Goal: Transaction & Acquisition: Subscribe to service/newsletter

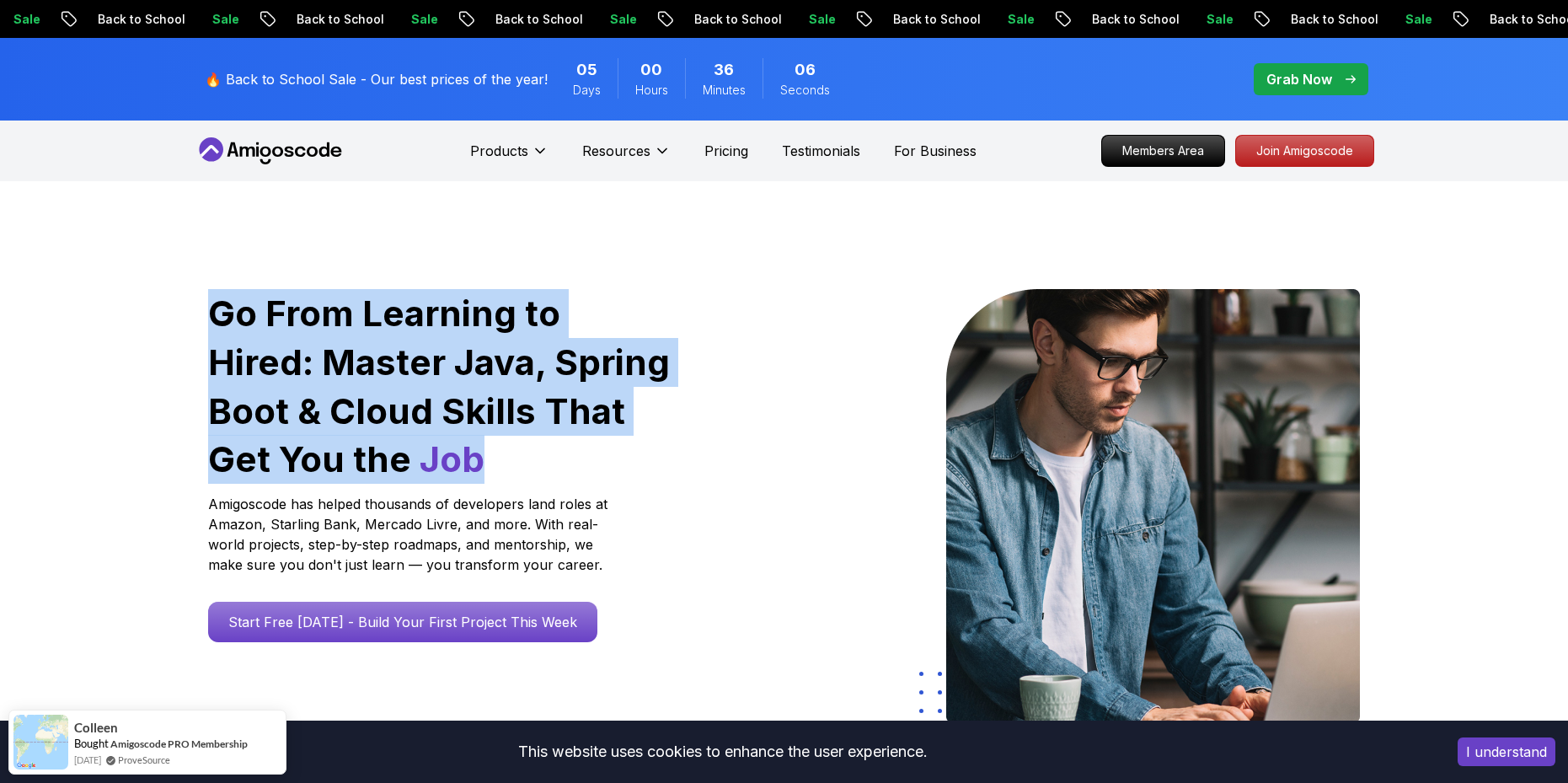
drag, startPoint x: 259, startPoint y: 324, endPoint x: 408, endPoint y: 449, distance: 194.5
click at [408, 449] on div "Go From Learning to Hired: Master Java, Spring Boot & Cloud Skills That Get You…" at bounding box center [440, 509] width 491 height 439
click at [605, 438] on h1 "Go From Learning to Hired: Master Java, Spring Boot & Cloud Skills That Get You…" at bounding box center [440, 387] width 465 height 195
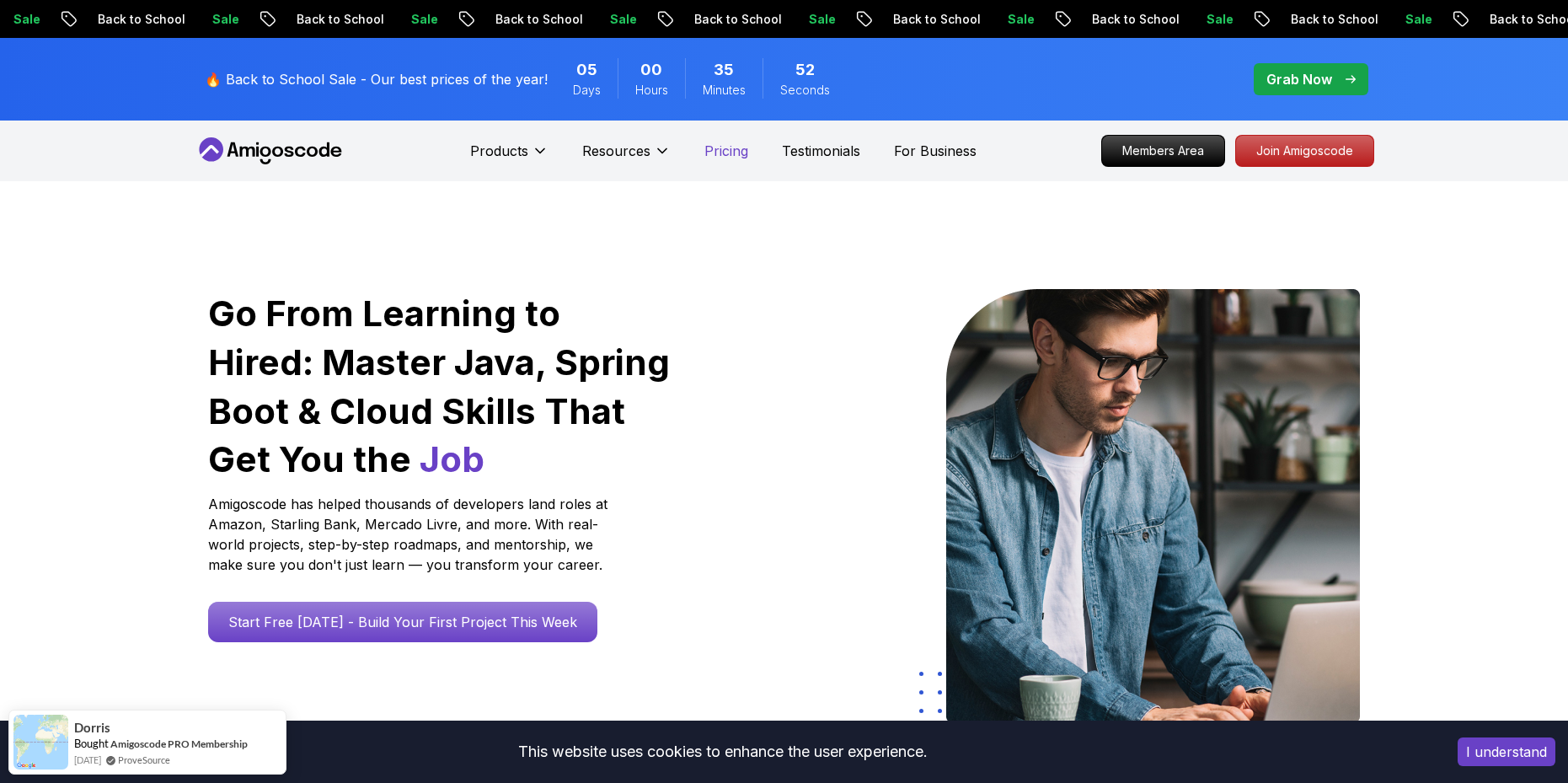
click at [707, 154] on p "Pricing" at bounding box center [726, 151] width 44 height 20
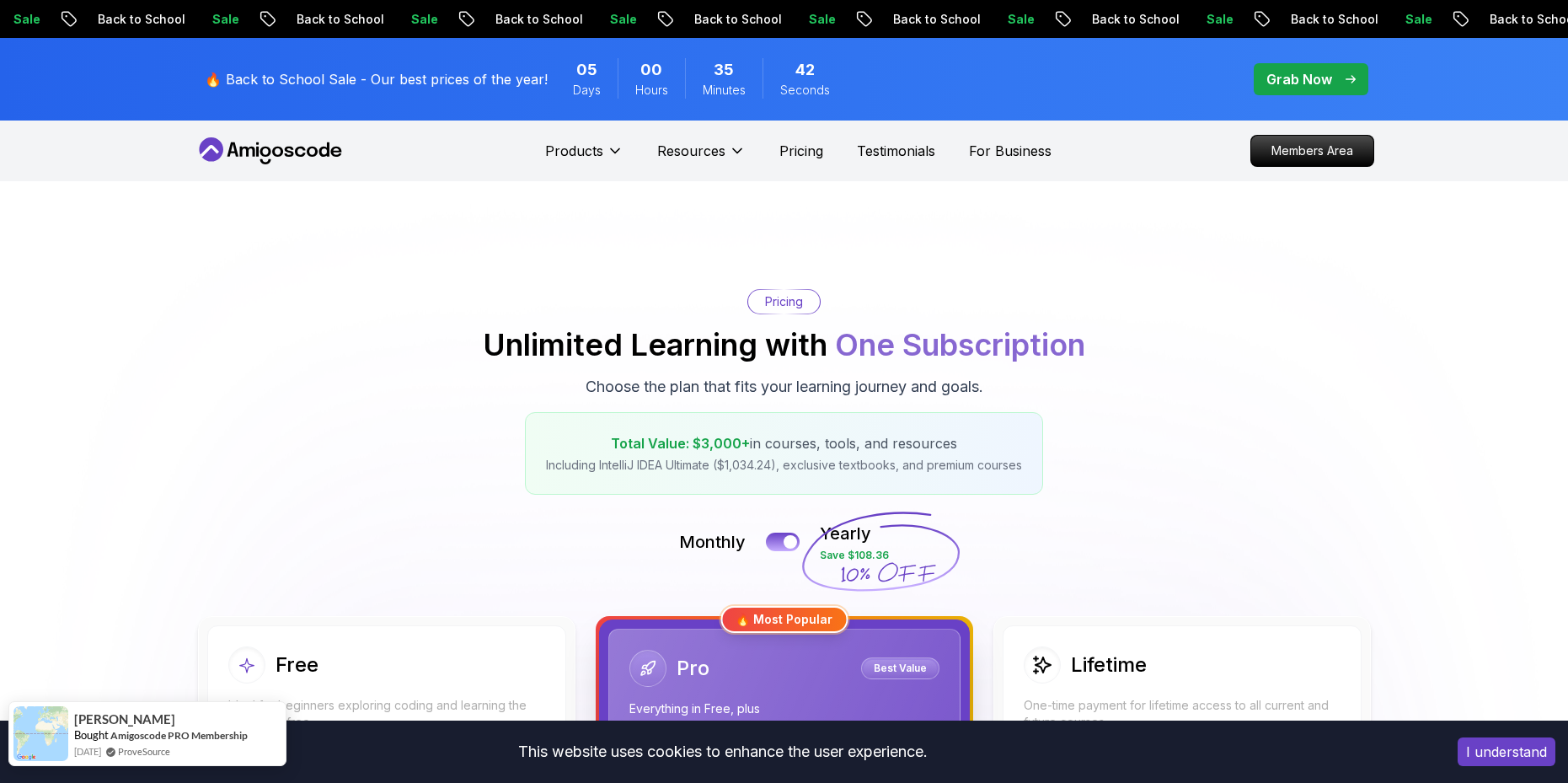
click at [144, 756] on link "ProveSource" at bounding box center [144, 751] width 52 height 14
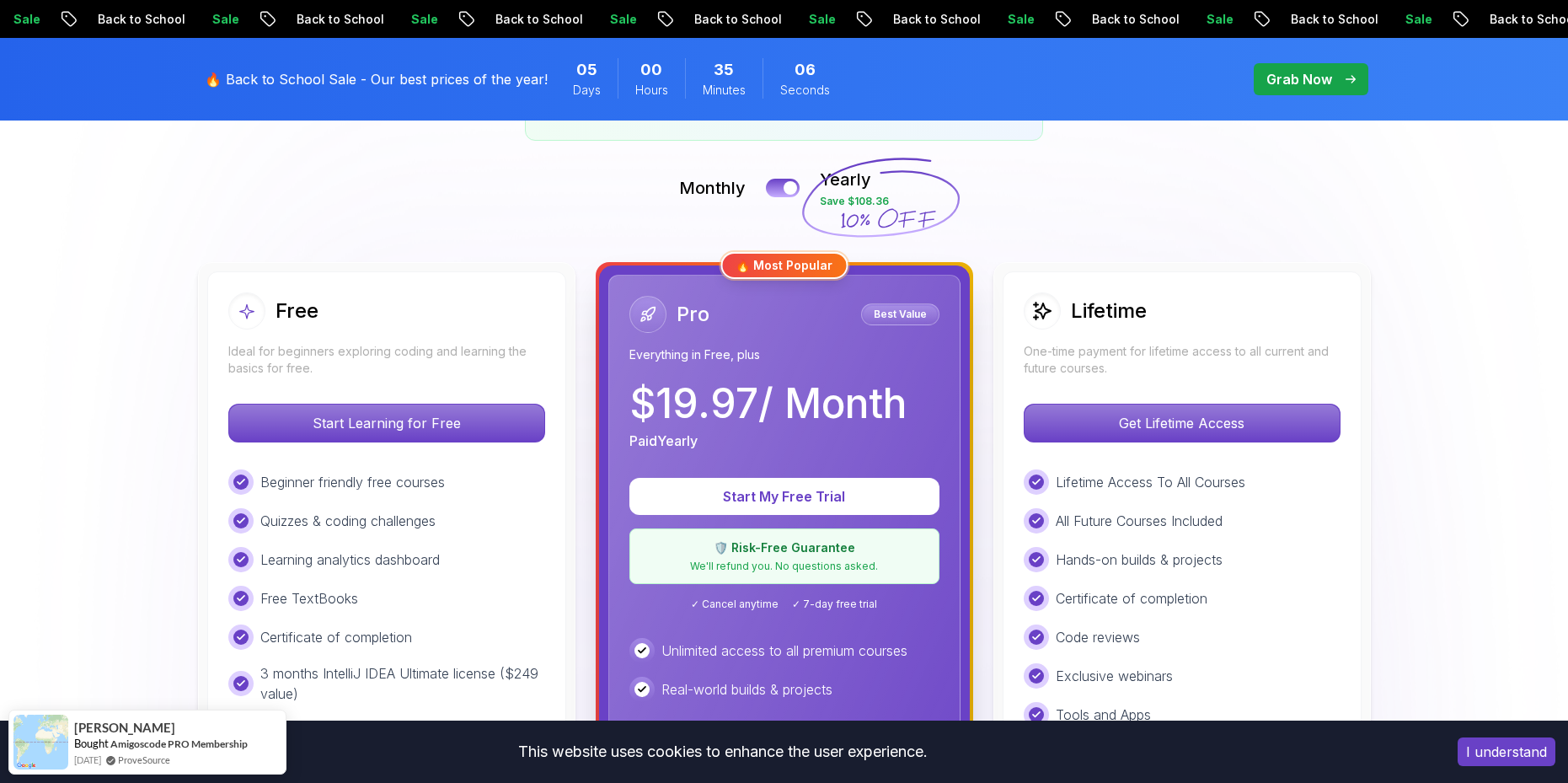
scroll to position [202, 0]
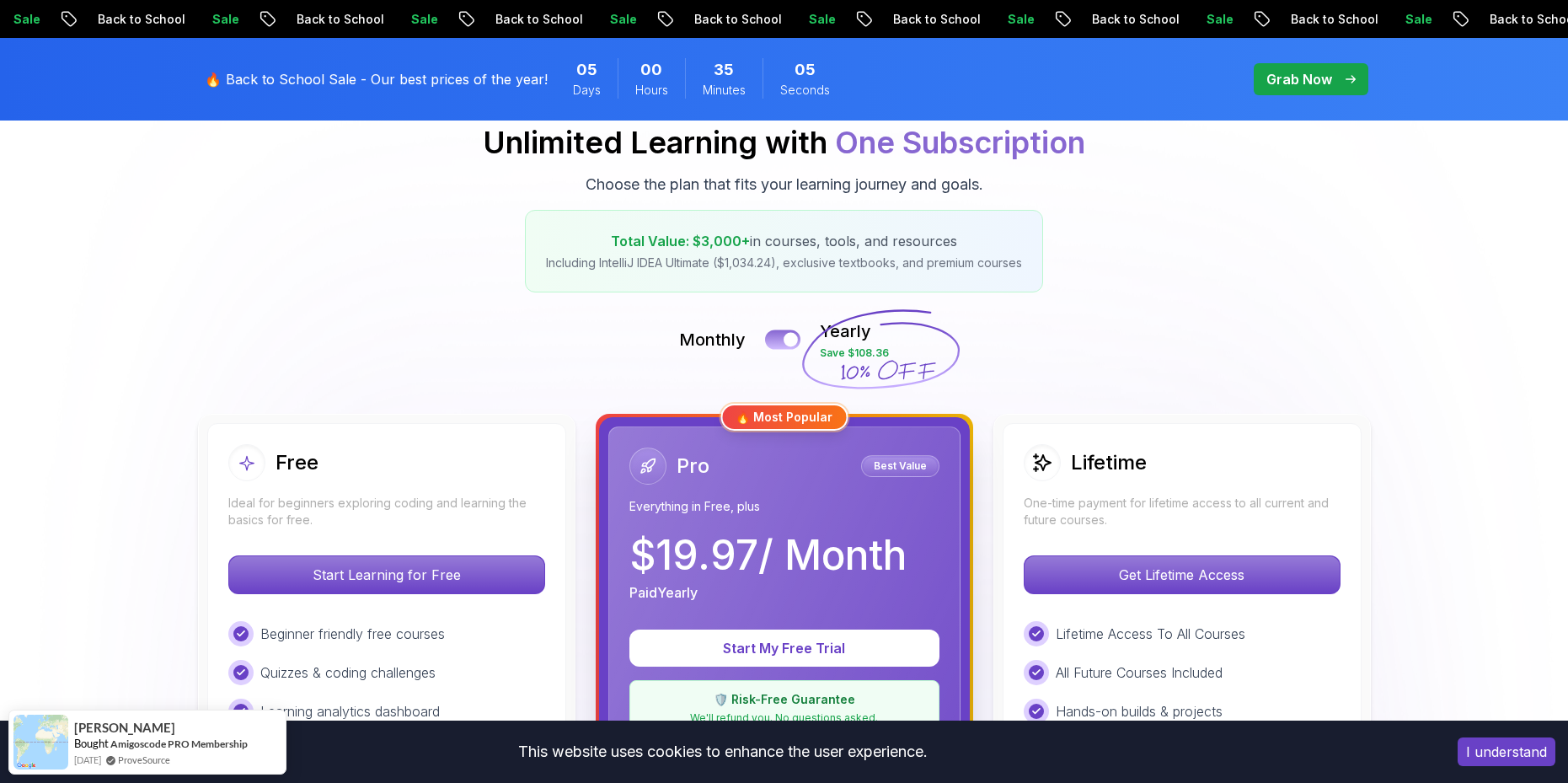
click at [777, 339] on button at bounding box center [783, 339] width 36 height 19
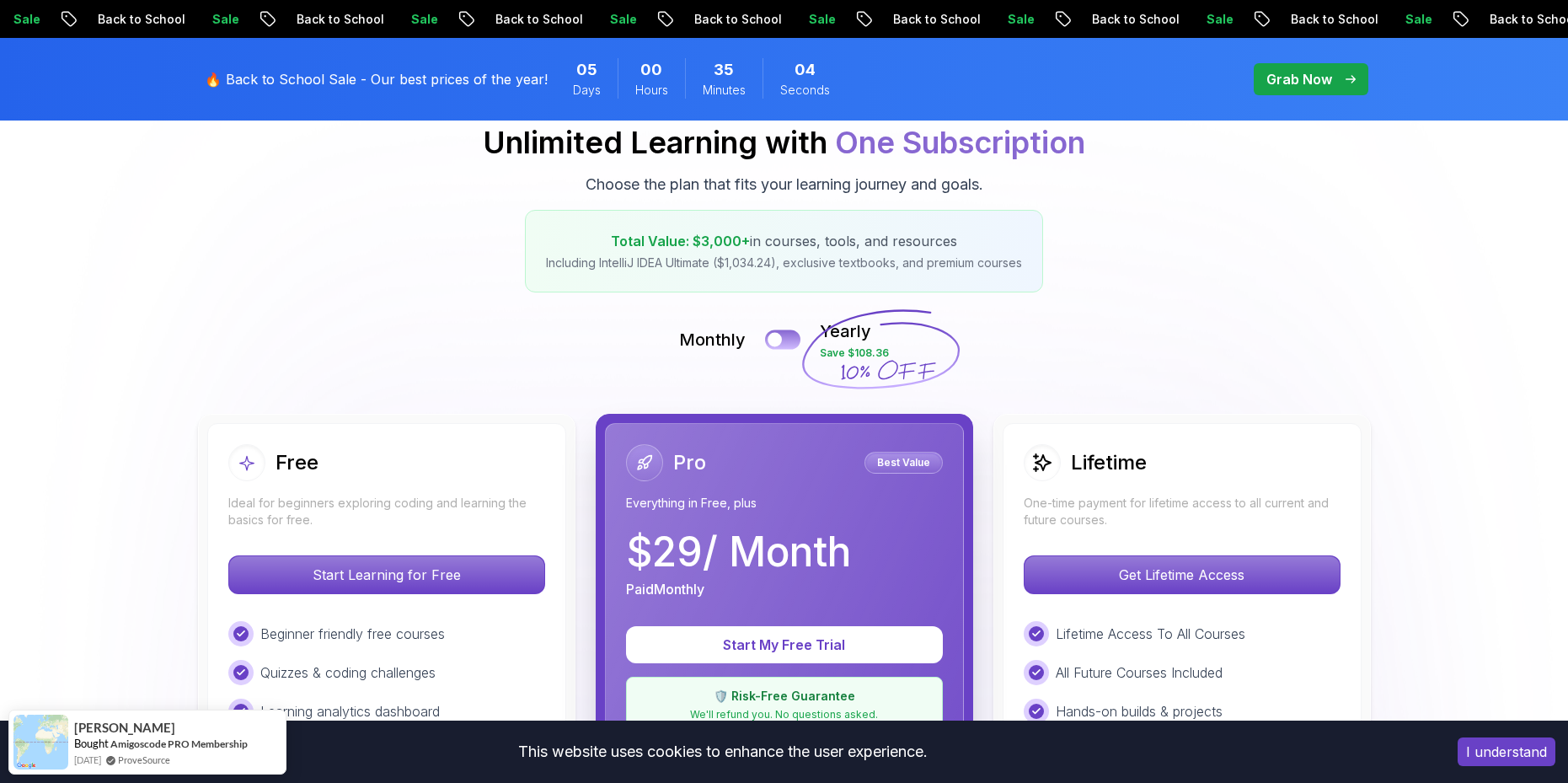
click at [777, 339] on div at bounding box center [774, 339] width 14 height 14
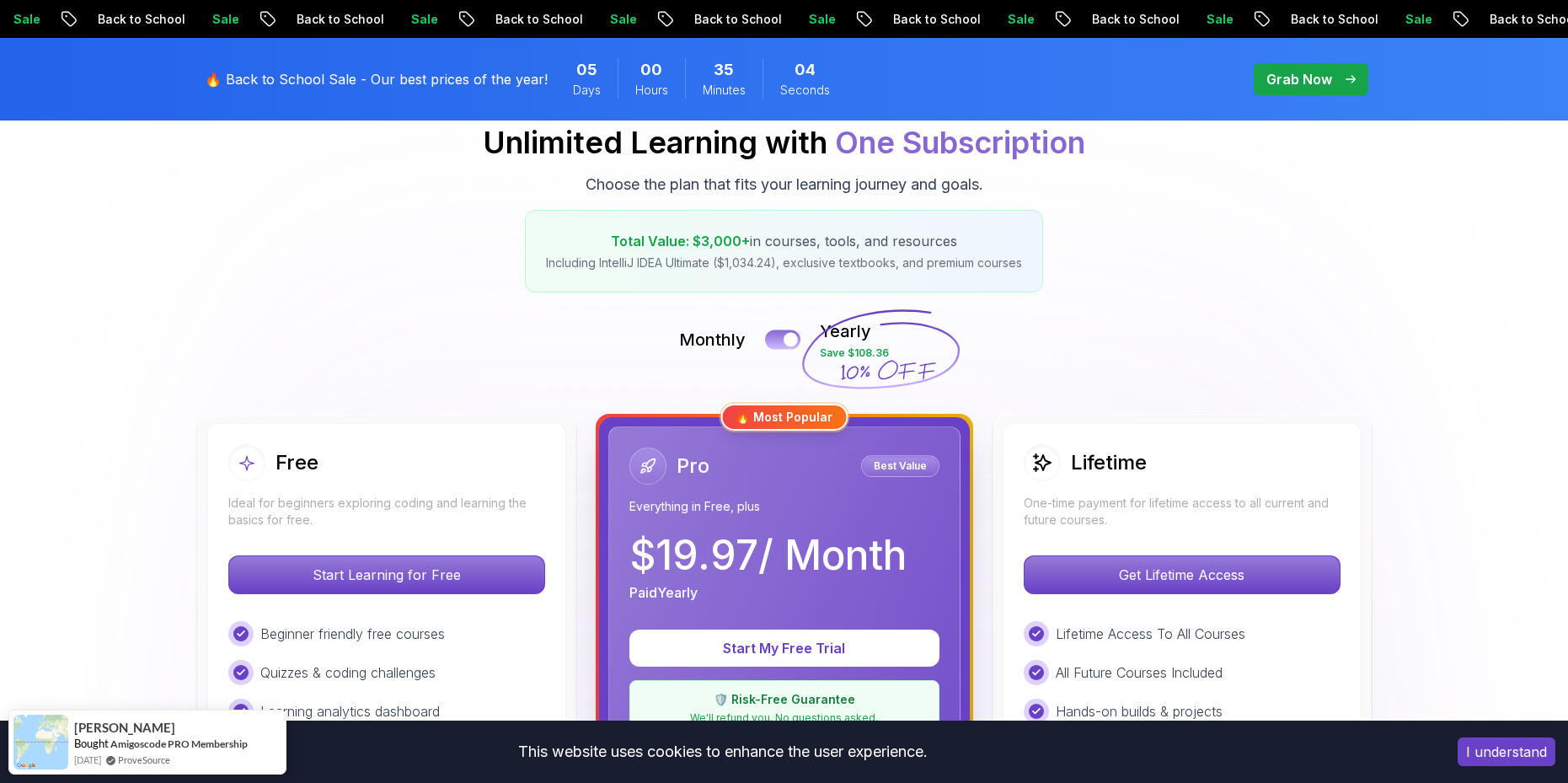
click at [777, 339] on button at bounding box center [783, 339] width 36 height 19
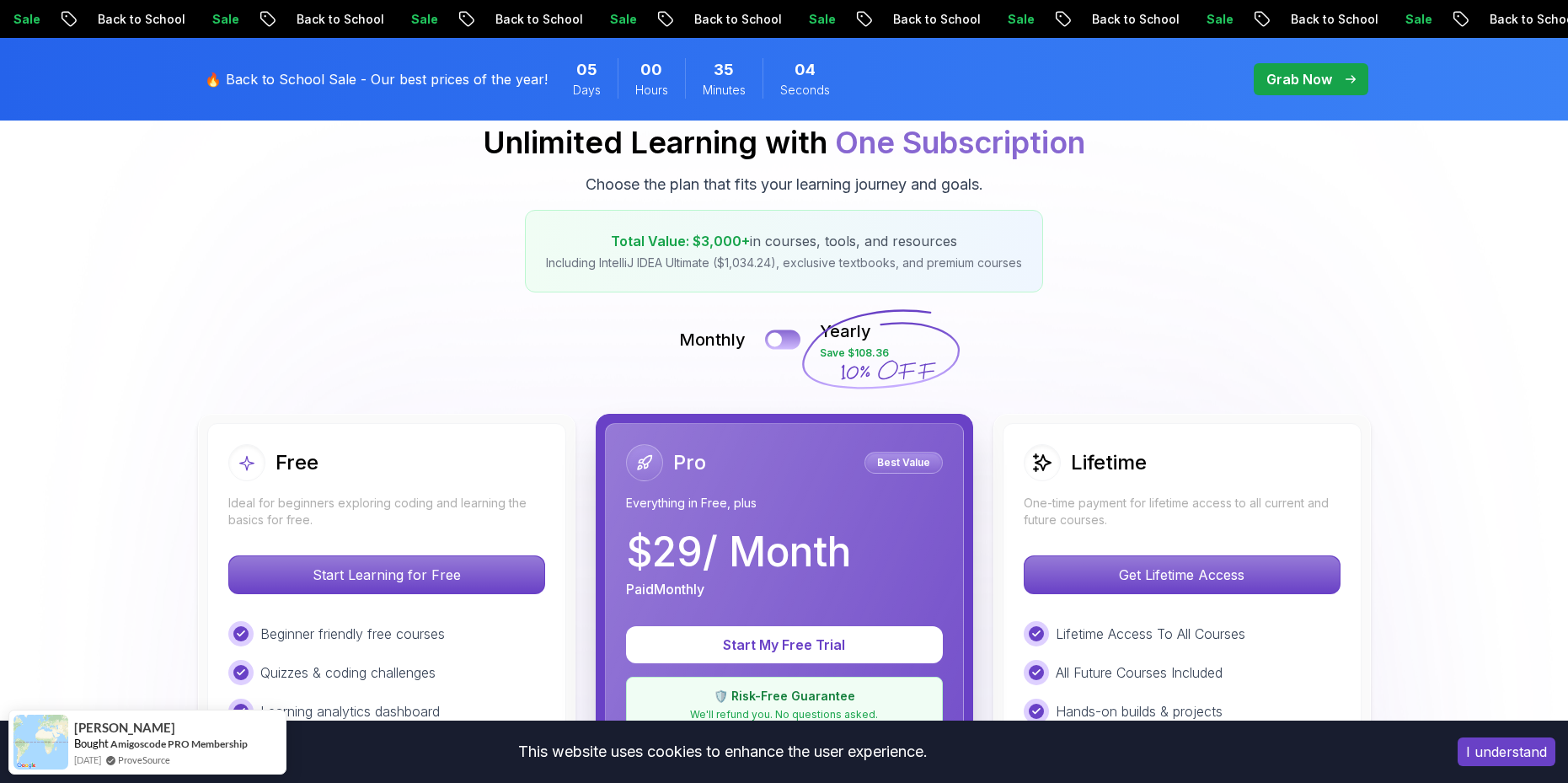
click at [777, 339] on div at bounding box center [774, 339] width 14 height 14
